Goal: Information Seeking & Learning: Learn about a topic

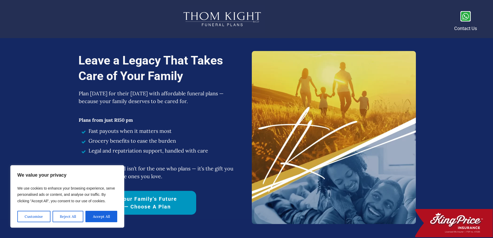
click at [103, 219] on button "Accept All" at bounding box center [101, 216] width 32 height 11
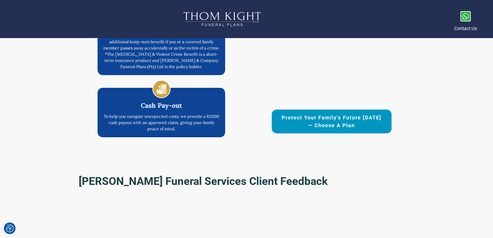
scroll to position [909, 0]
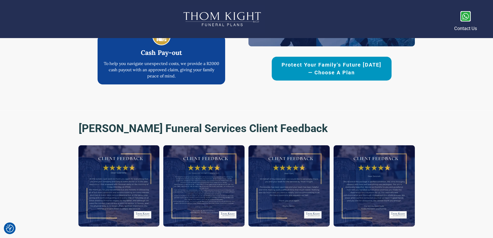
click at [118, 188] on img at bounding box center [118, 185] width 81 height 81
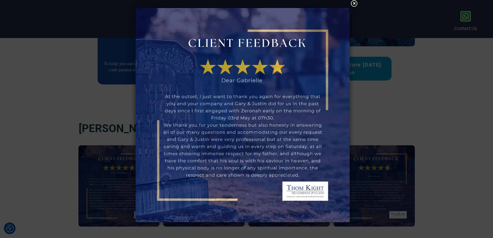
click at [394, 135] on div at bounding box center [246, 119] width 493 height 238
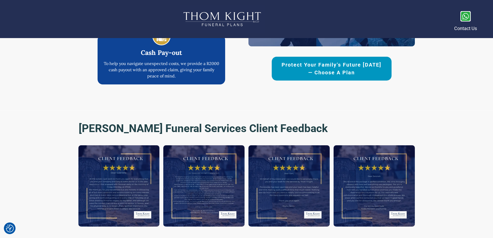
click at [222, 186] on img at bounding box center [203, 185] width 81 height 81
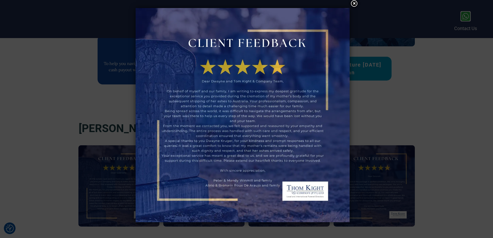
click at [394, 104] on div at bounding box center [246, 119] width 493 height 238
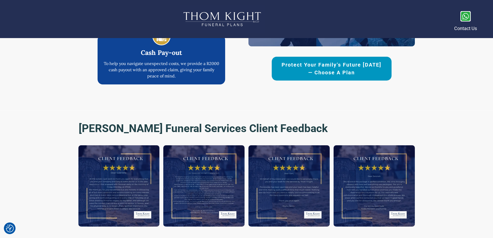
click at [126, 199] on img at bounding box center [118, 185] width 81 height 81
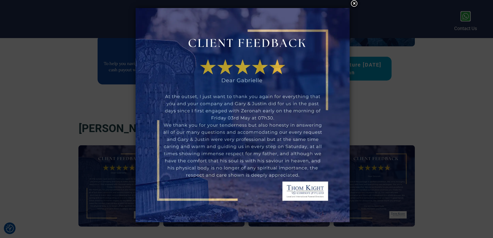
click at [413, 120] on div at bounding box center [246, 119] width 493 height 238
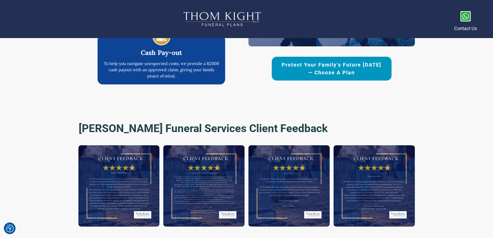
click at [388, 178] on img at bounding box center [374, 185] width 81 height 81
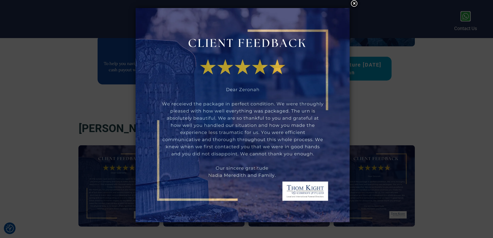
click at [430, 83] on div at bounding box center [246, 119] width 493 height 238
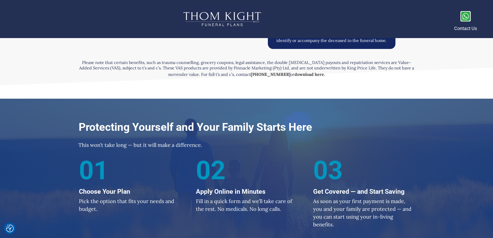
scroll to position [1429, 0]
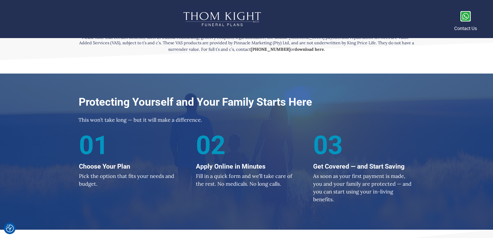
click at [492, 131] on div at bounding box center [246, 152] width 493 height 156
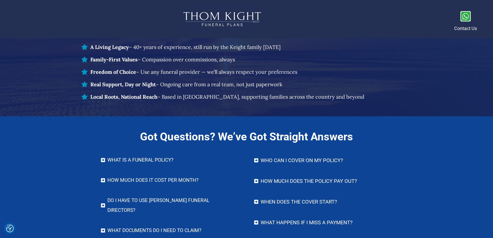
scroll to position [2076, 0]
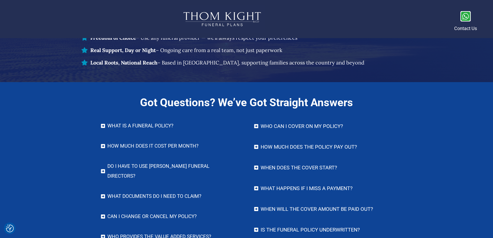
click at [173, 164] on h4 "Do I have to use [PERSON_NAME] Funeral Directors?" at bounding box center [172, 171] width 131 height 20
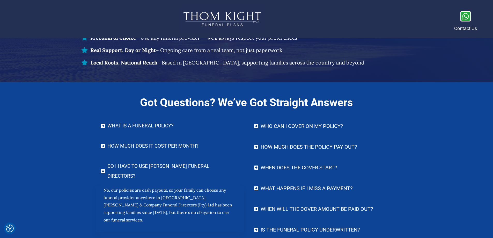
click at [144, 237] on h4 "What documents do I need to claim?" at bounding box center [172, 242] width 131 height 10
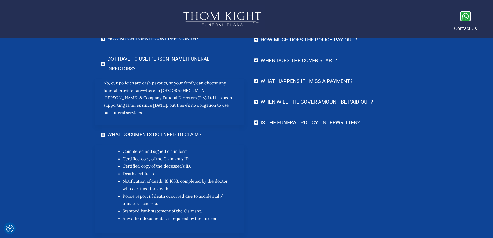
scroll to position [2180, 0]
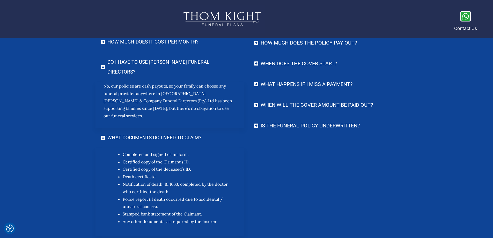
click at [312, 125] on h4 "Is the funeral policy underwritten?" at bounding box center [326, 125] width 131 height 10
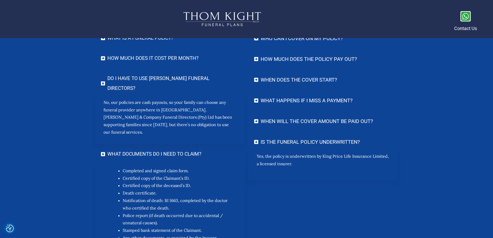
click at [301, 98] on h4 "What happens if I miss a payment?" at bounding box center [326, 100] width 131 height 10
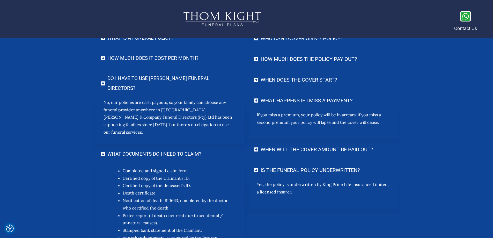
click at [319, 149] on h4 "When will the cover amount be paid out?" at bounding box center [326, 149] width 131 height 10
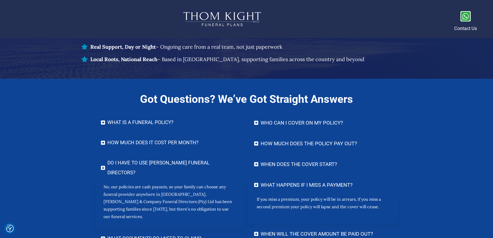
scroll to position [2076, 0]
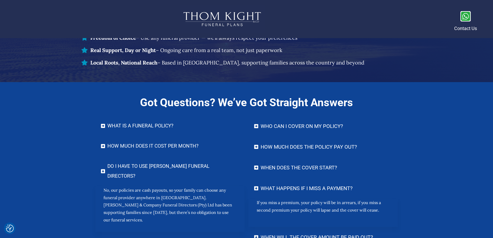
click at [314, 165] on h4 "When does the cover start?" at bounding box center [326, 167] width 131 height 10
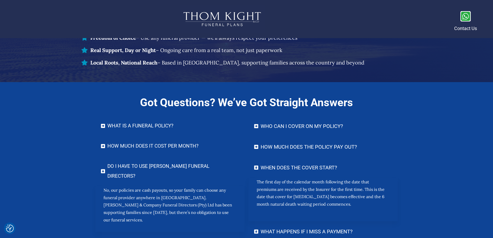
click at [307, 148] on h4 "How much does the policy pay out?" at bounding box center [326, 147] width 131 height 10
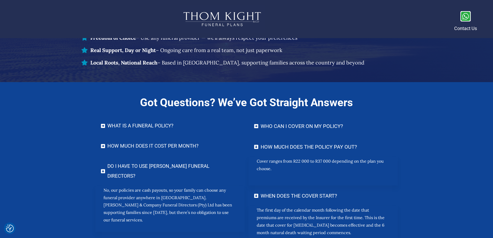
click at [296, 126] on h4 "Who can I cover on my policy?" at bounding box center [326, 126] width 131 height 10
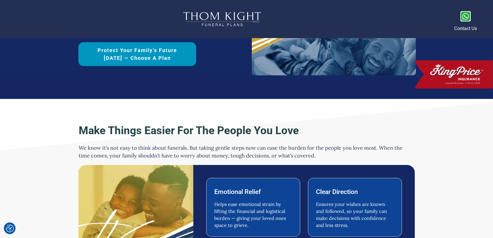
scroll to position [109, 0]
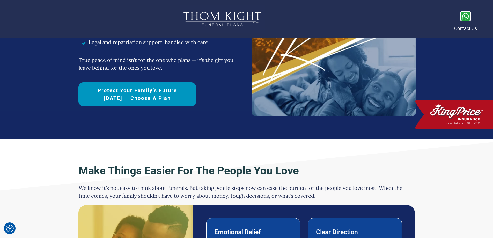
click at [145, 99] on span "Protect Your Family’s Future [DATE] — Choose a Plan" at bounding box center [138, 95] width 100 height 16
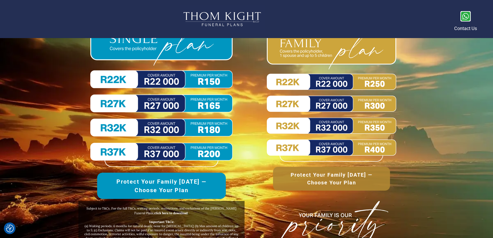
scroll to position [2585, 0]
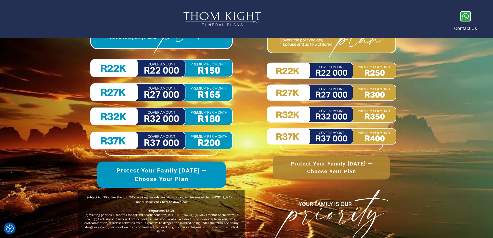
click at [204, 67] on img at bounding box center [161, 84] width 142 height 144
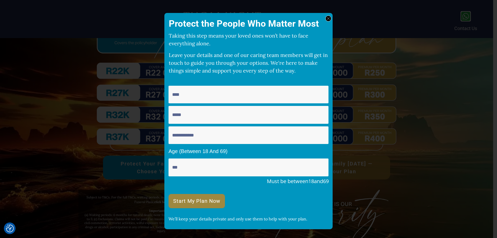
click at [328, 19] on icon at bounding box center [328, 18] width 3 height 3
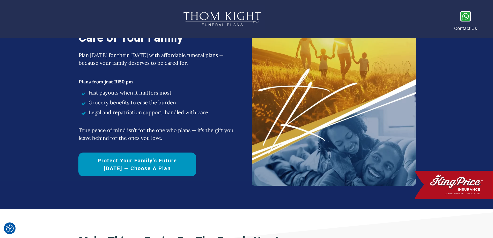
scroll to position [0, 0]
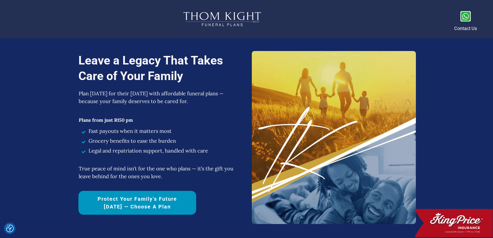
click at [458, 222] on img at bounding box center [454, 223] width 78 height 28
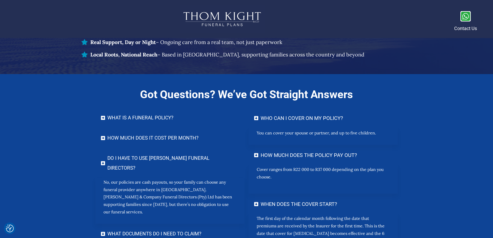
scroll to position [2087, 0]
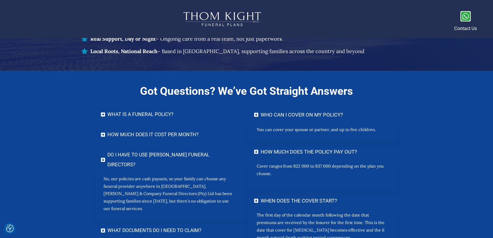
click at [137, 111] on h4 "What IS A FUNERAL POLICY?" at bounding box center [172, 115] width 131 height 10
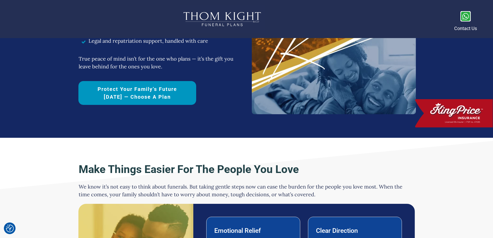
scroll to position [0, 0]
